Goal: Find specific page/section: Find specific page/section

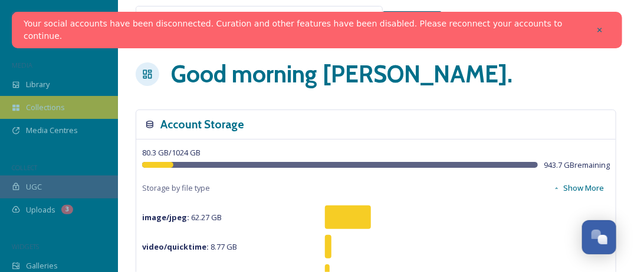
click at [70, 101] on div "Collections" at bounding box center [59, 107] width 118 height 23
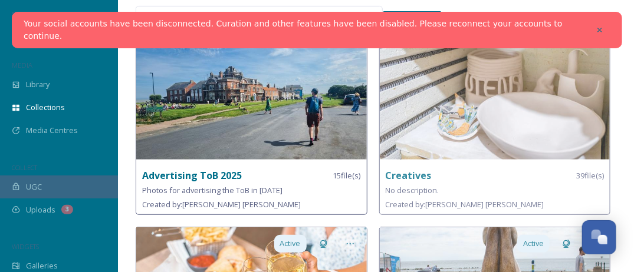
scroll to position [118, 0]
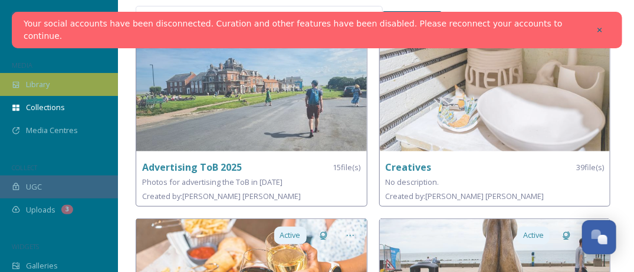
click at [45, 81] on span "Library" at bounding box center [38, 84] width 24 height 11
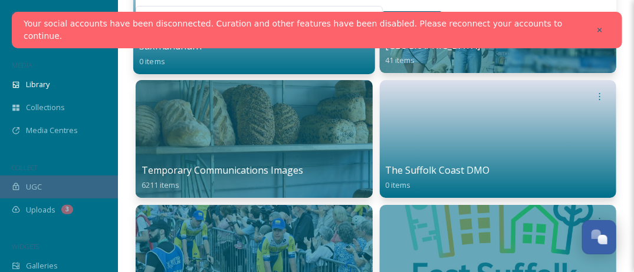
scroll to position [1120, 0]
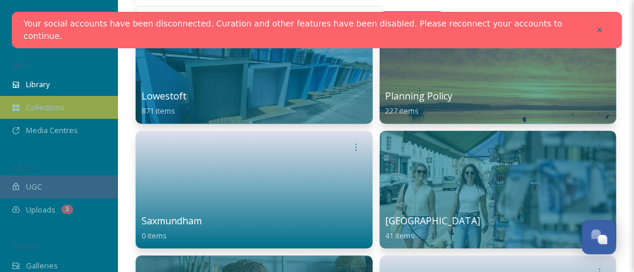
click at [68, 100] on div "Collections" at bounding box center [59, 107] width 118 height 23
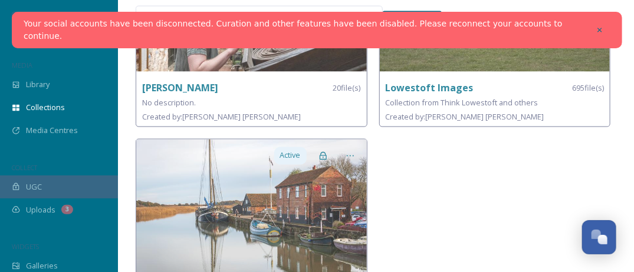
scroll to position [681, 0]
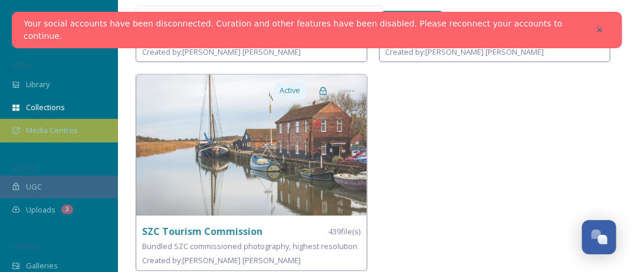
click at [34, 130] on span "Media Centres" at bounding box center [52, 130] width 52 height 11
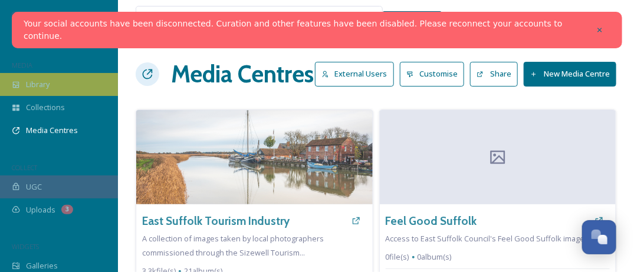
click at [29, 83] on span "Library" at bounding box center [38, 84] width 24 height 11
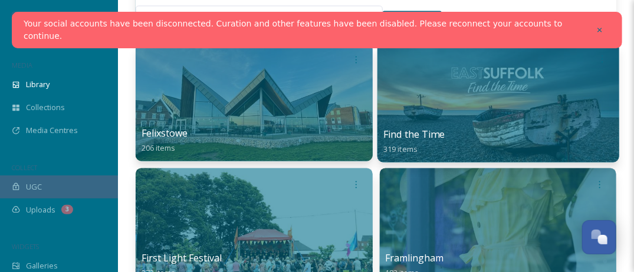
scroll to position [707, 0]
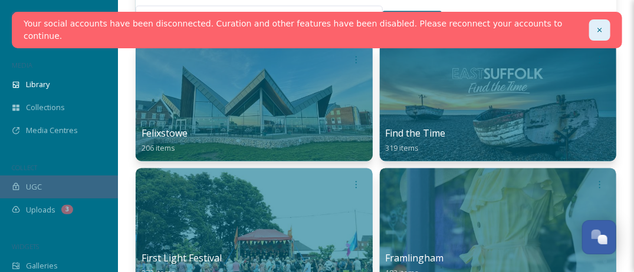
click at [595, 27] on icon at bounding box center [599, 30] width 8 height 8
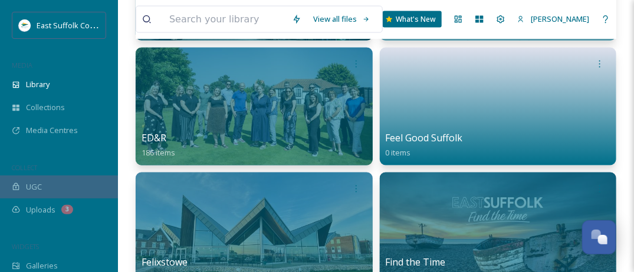
scroll to position [472, 0]
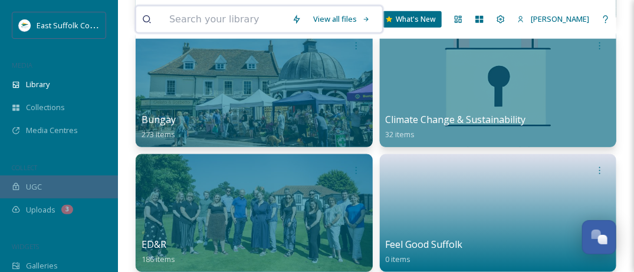
click at [198, 18] on input at bounding box center [224, 19] width 123 height 26
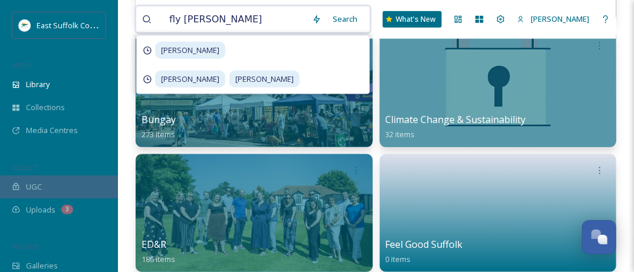
type input "fly tipping"
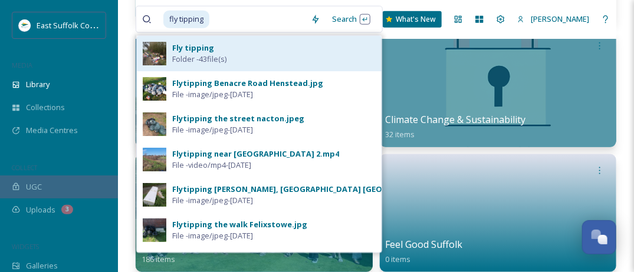
click at [245, 45] on div "Fly tipping Folder - 43 file(s)" at bounding box center [273, 53] width 203 height 22
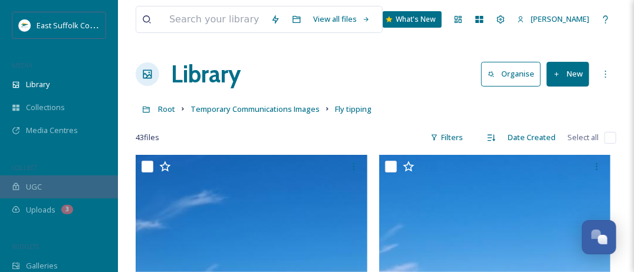
click at [558, 74] on icon at bounding box center [557, 75] width 8 height 8
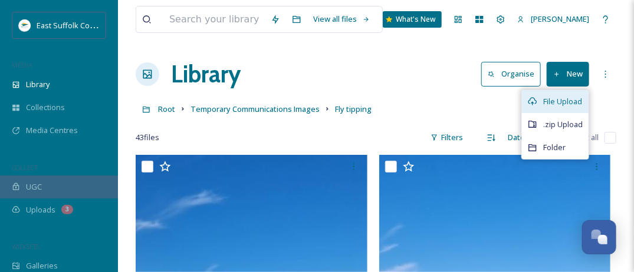
click at [553, 106] on div "File Upload" at bounding box center [555, 101] width 67 height 23
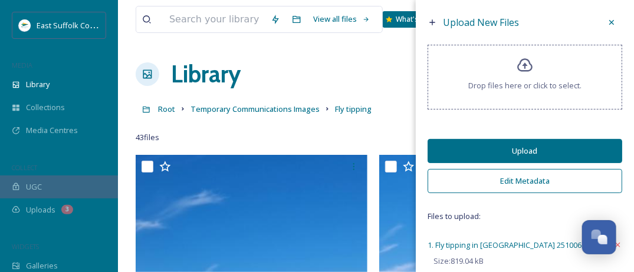
click at [520, 147] on button "Upload" at bounding box center [524, 151] width 195 height 24
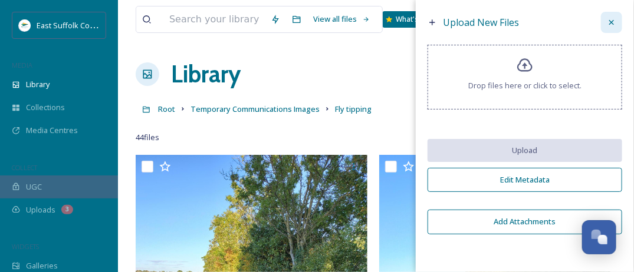
click at [609, 24] on icon at bounding box center [611, 22] width 5 height 5
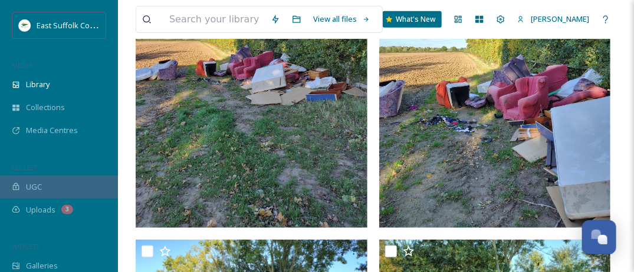
scroll to position [177, 0]
